Goal: Task Accomplishment & Management: Manage account settings

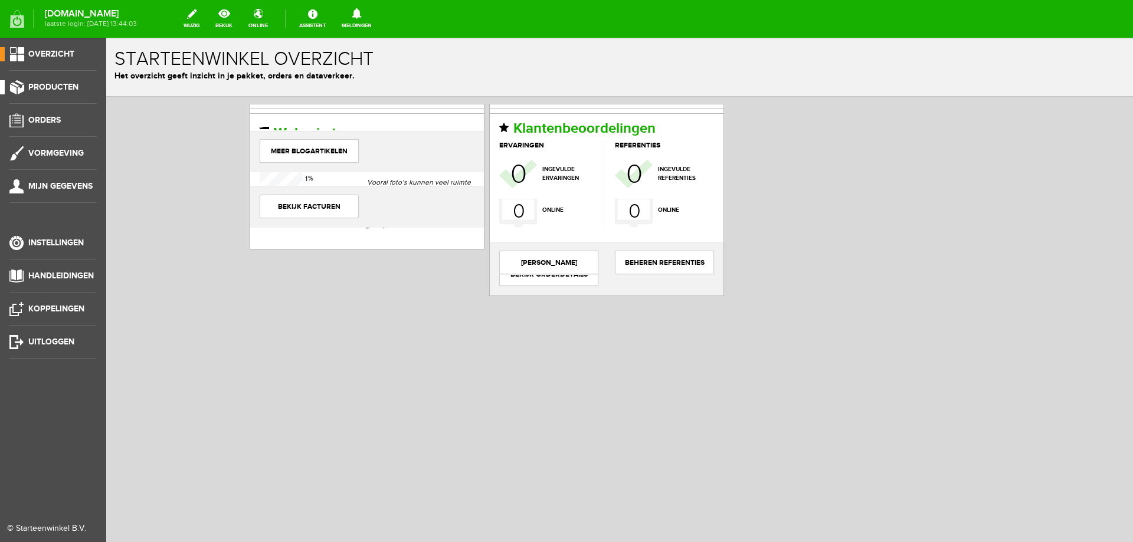
click at [44, 90] on span "Producten" at bounding box center [53, 87] width 50 height 10
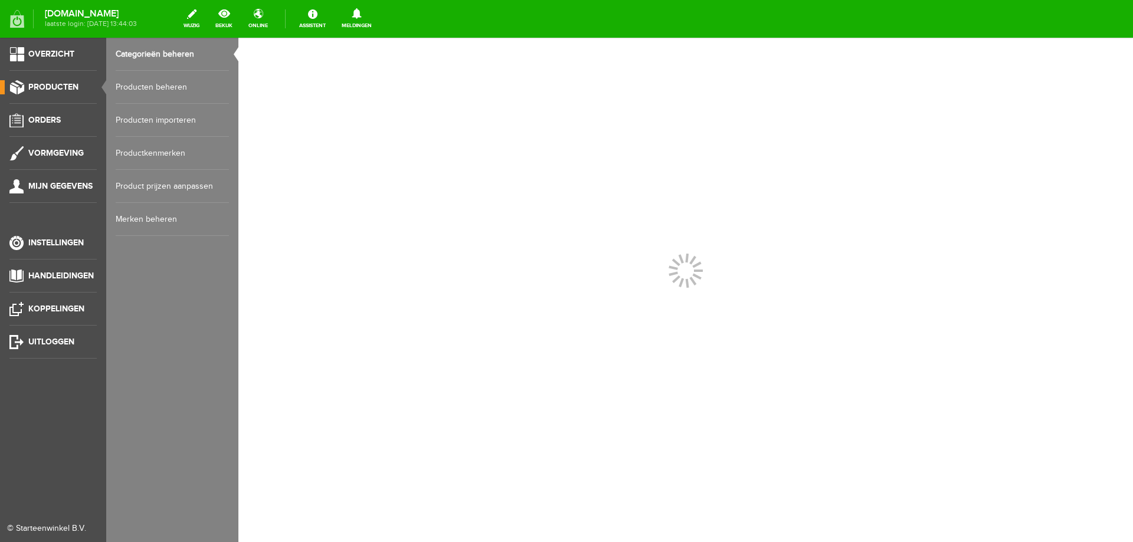
click at [142, 92] on link "Producten beheren" at bounding box center [172, 87] width 113 height 33
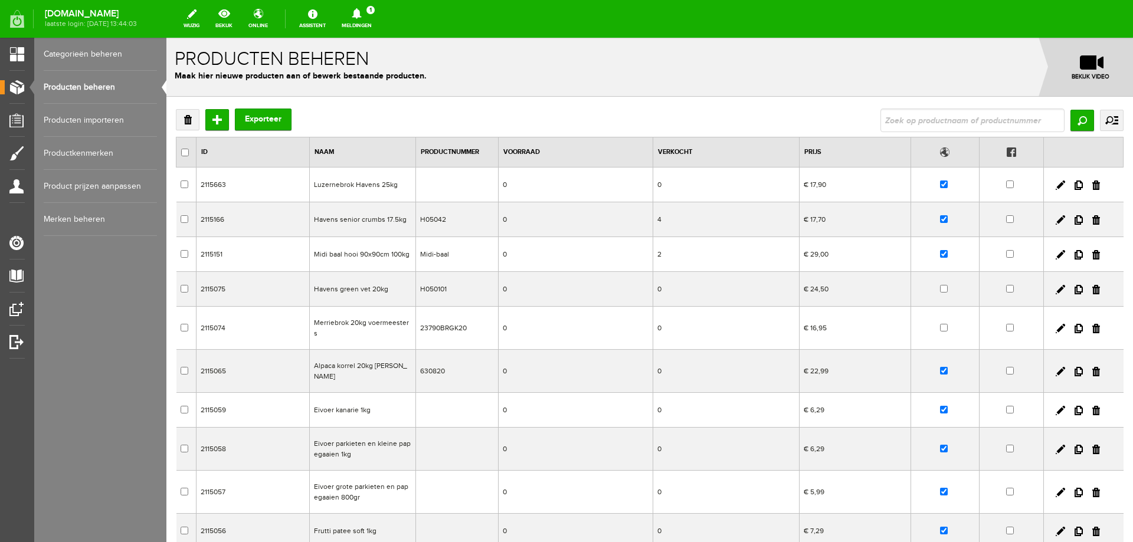
click at [886, 125] on input "text" at bounding box center [972, 121] width 184 height 24
type input "URIN"
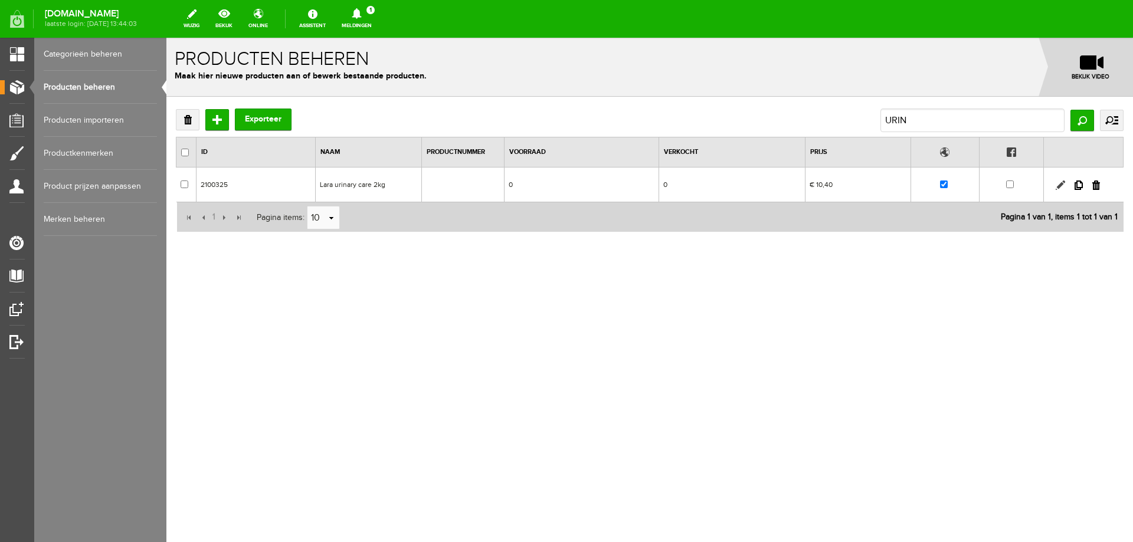
click at [1056, 188] on link at bounding box center [1060, 185] width 9 height 9
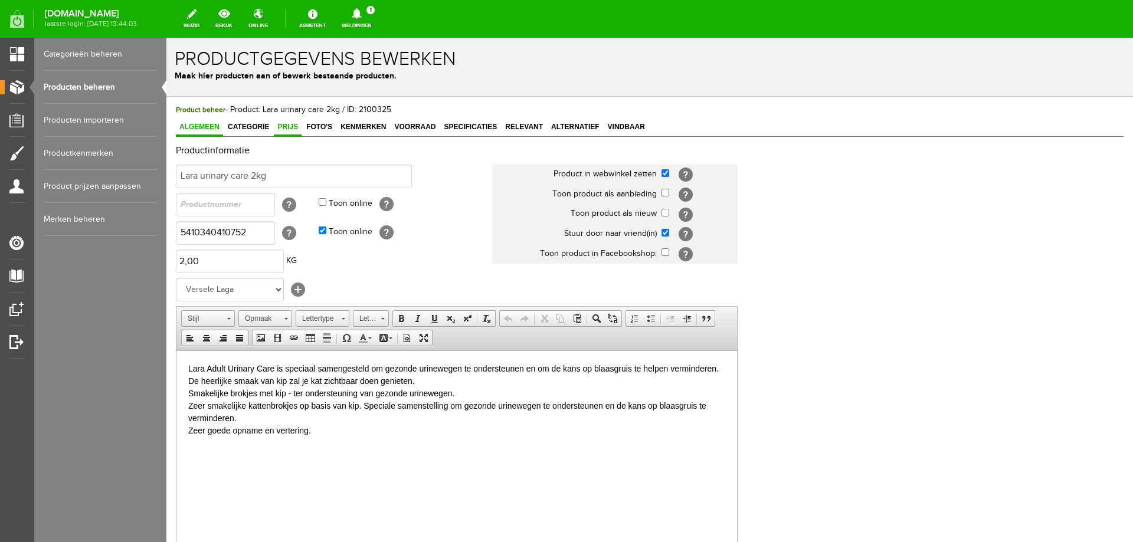
click at [287, 126] on span "Prijs" at bounding box center [288, 127] width 28 height 8
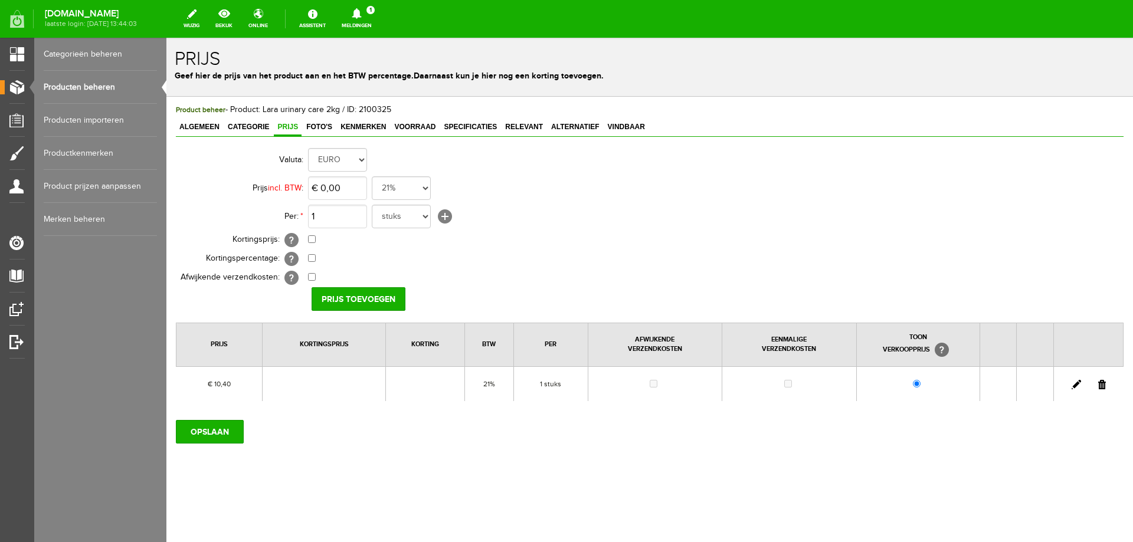
click at [1076, 389] on td at bounding box center [1088, 383] width 70 height 35
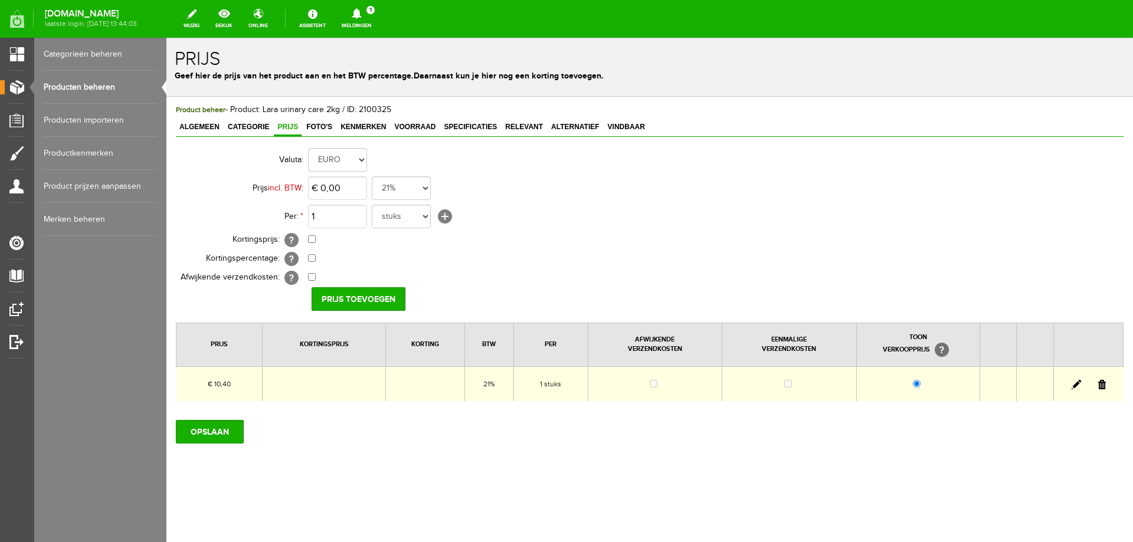
click at [1079, 382] on link at bounding box center [1076, 384] width 9 height 9
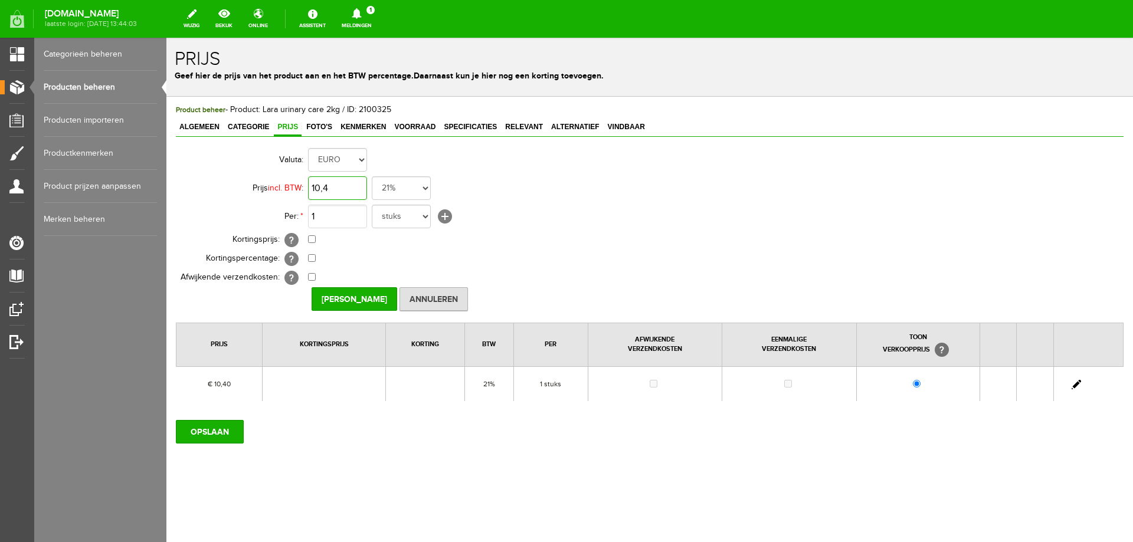
click at [325, 194] on input "10,4" at bounding box center [337, 188] width 59 height 24
type input "€ 9,99"
click at [353, 298] on input "[PERSON_NAME]" at bounding box center [355, 299] width 86 height 24
click at [226, 430] on input "OPSLAAN" at bounding box center [210, 432] width 68 height 24
